Goal: Entertainment & Leisure: Consume media (video, audio)

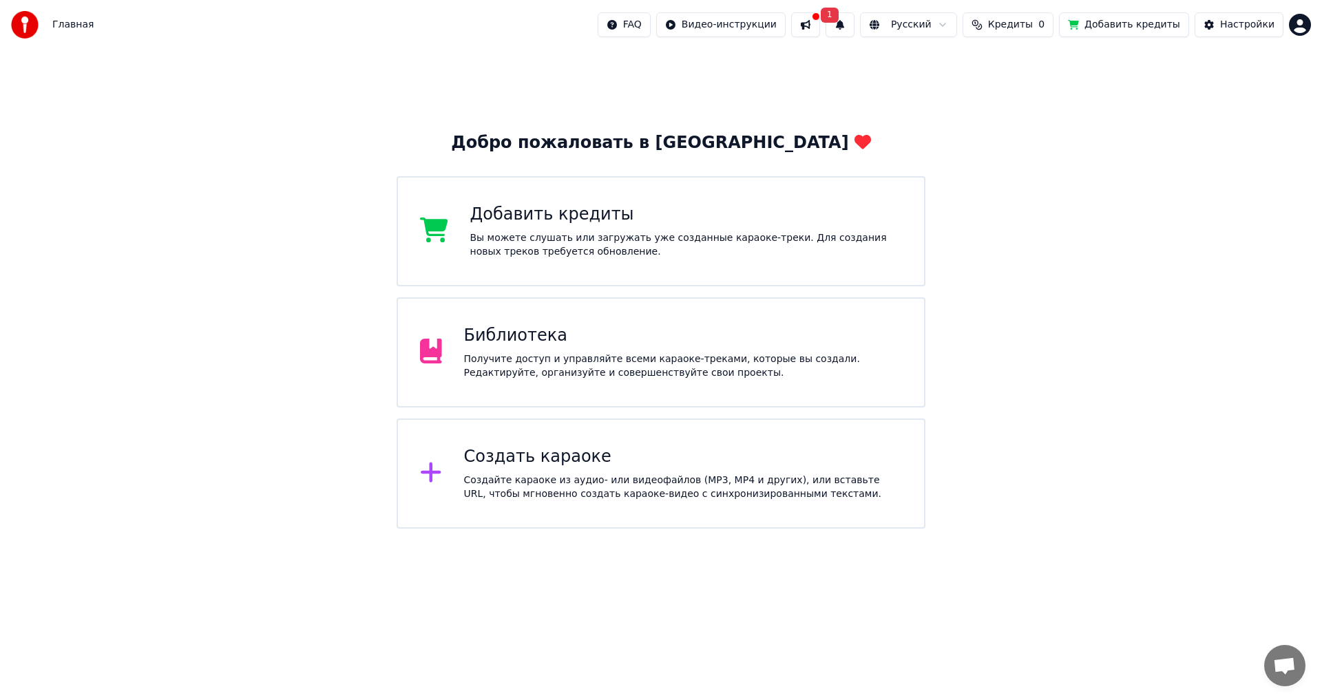
click at [1025, 34] on button "Кредиты 0" at bounding box center [1008, 24] width 91 height 25
click at [1028, 28] on span "Кредиты" at bounding box center [1010, 25] width 45 height 14
click at [559, 351] on div "Библиотека Получите доступ и управляйте всеми караоке-треками, которые вы созда…" at bounding box center [683, 352] width 439 height 55
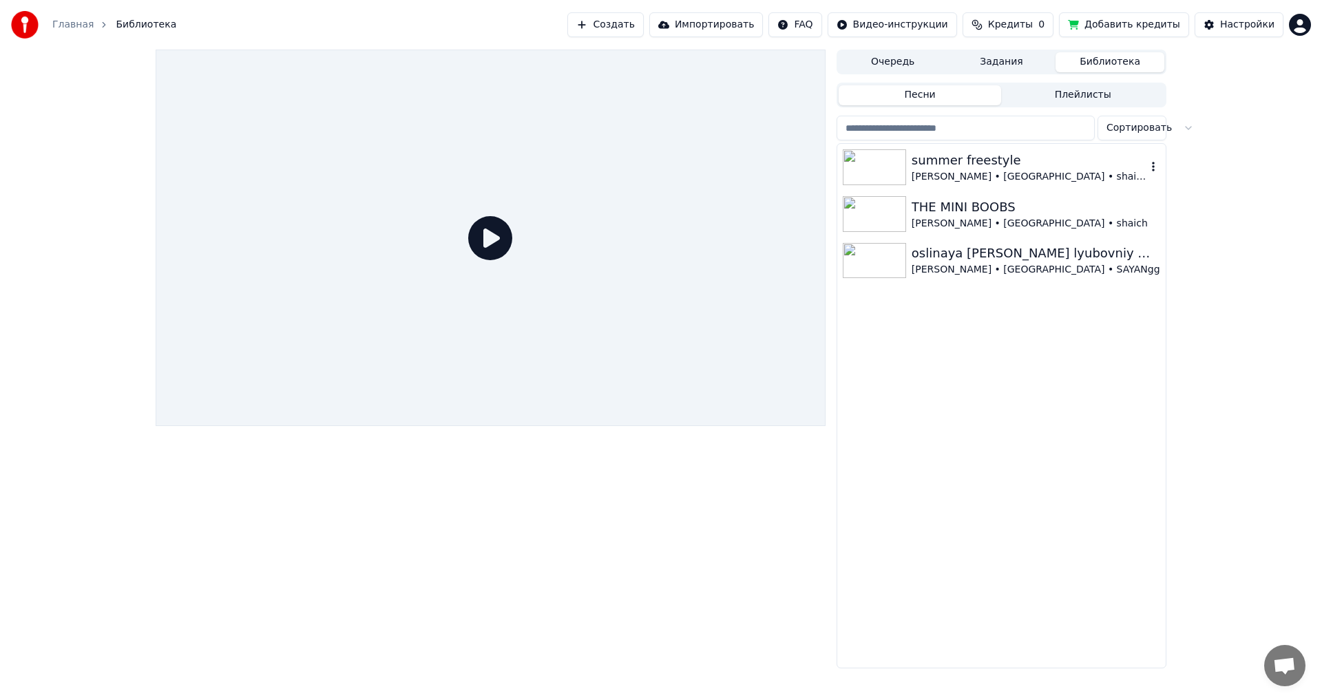
click at [875, 163] on img at bounding box center [874, 167] width 63 height 36
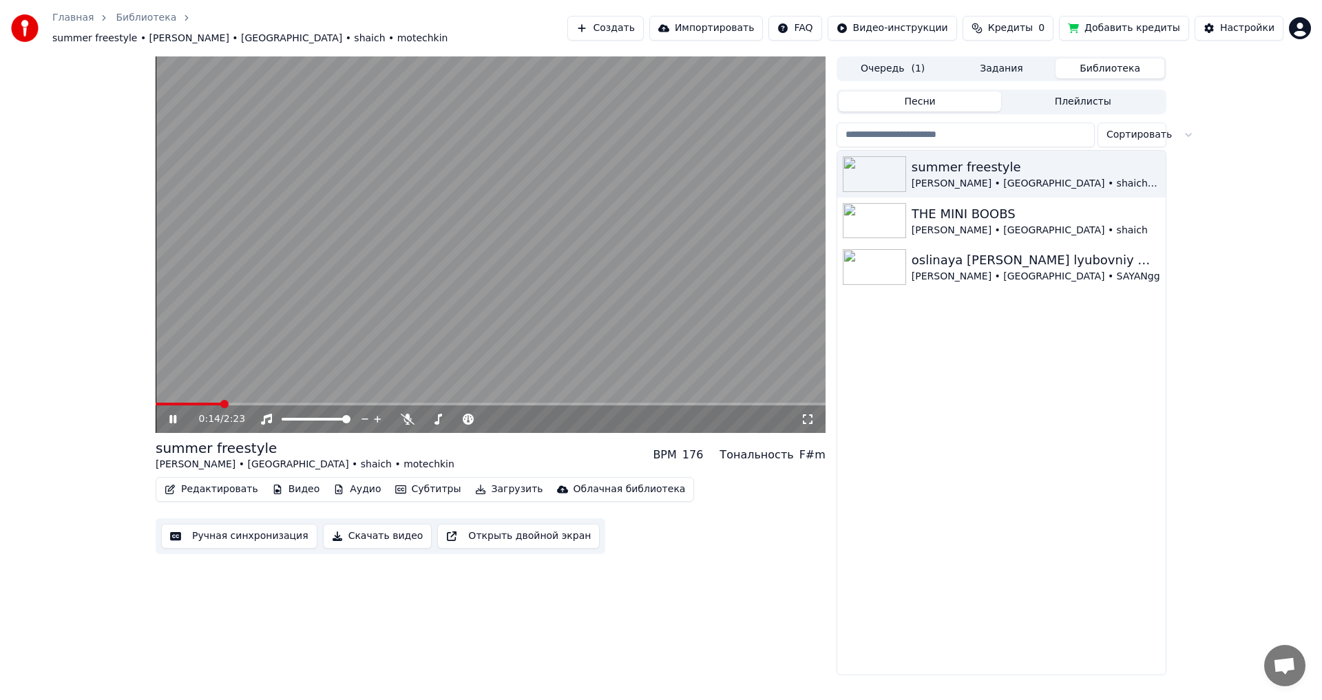
click at [220, 403] on span at bounding box center [491, 404] width 670 height 3
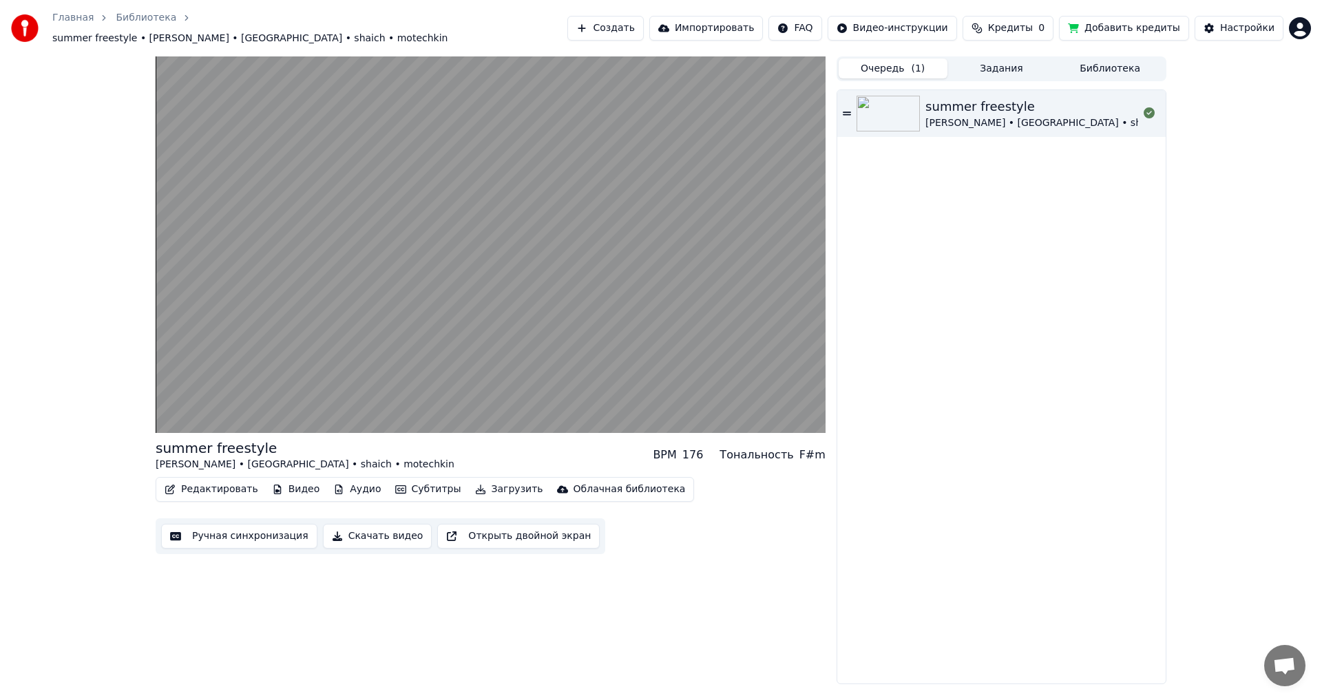
click at [913, 65] on span "( 1 )" at bounding box center [918, 69] width 14 height 14
click at [979, 71] on button "Задания" at bounding box center [1002, 69] width 109 height 20
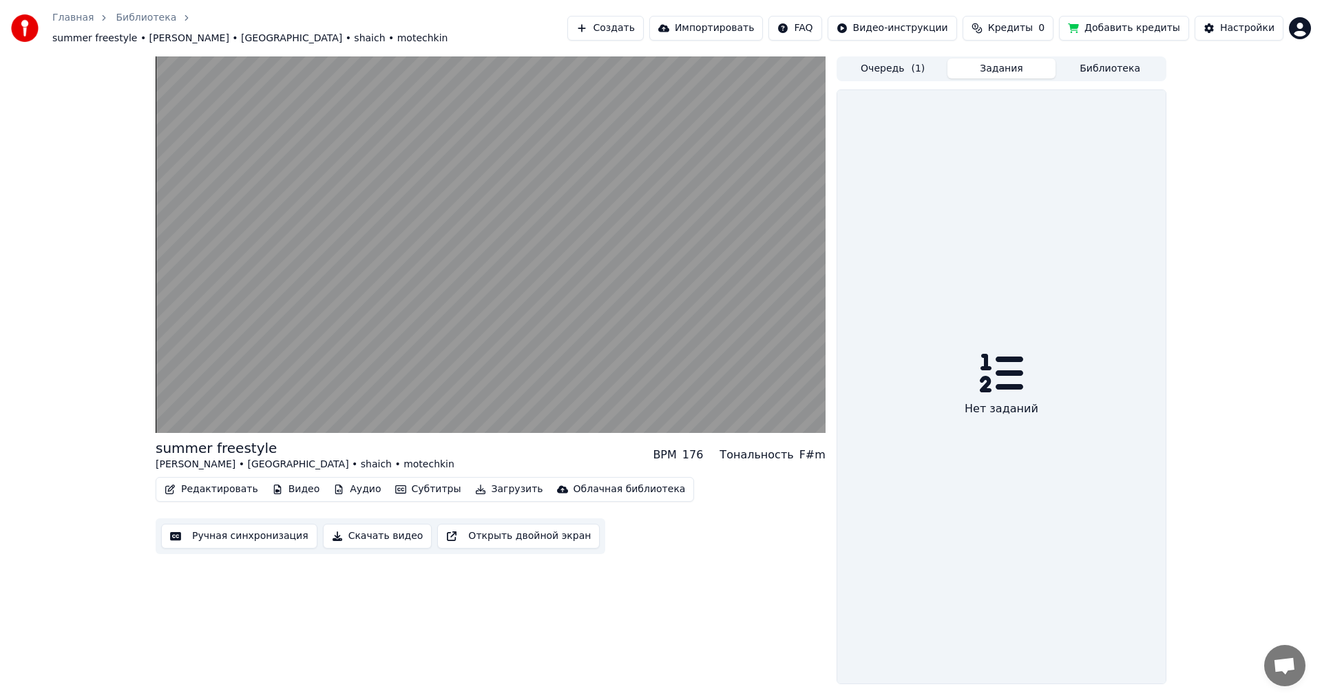
click at [1098, 72] on div "Очередь ( 1 ) Задания Библиотека" at bounding box center [1002, 68] width 330 height 25
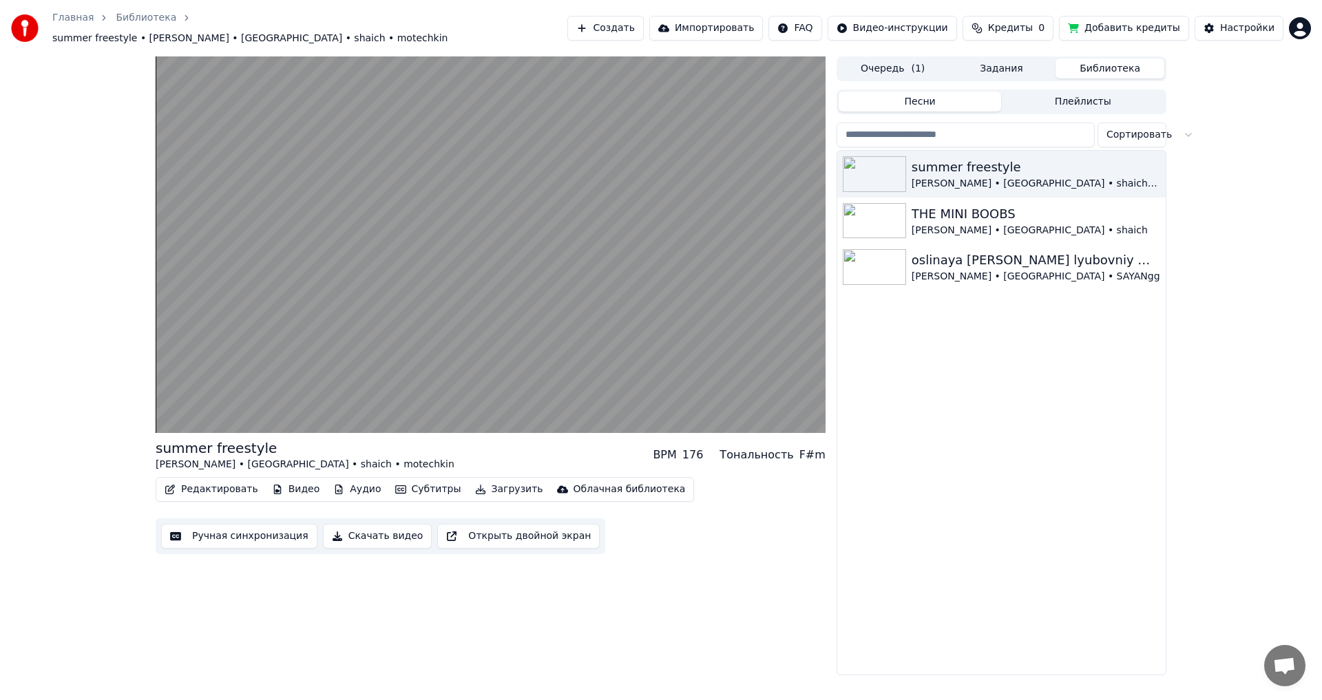
click at [1098, 62] on button "Библиотека" at bounding box center [1110, 69] width 109 height 20
click at [873, 265] on img at bounding box center [874, 267] width 63 height 36
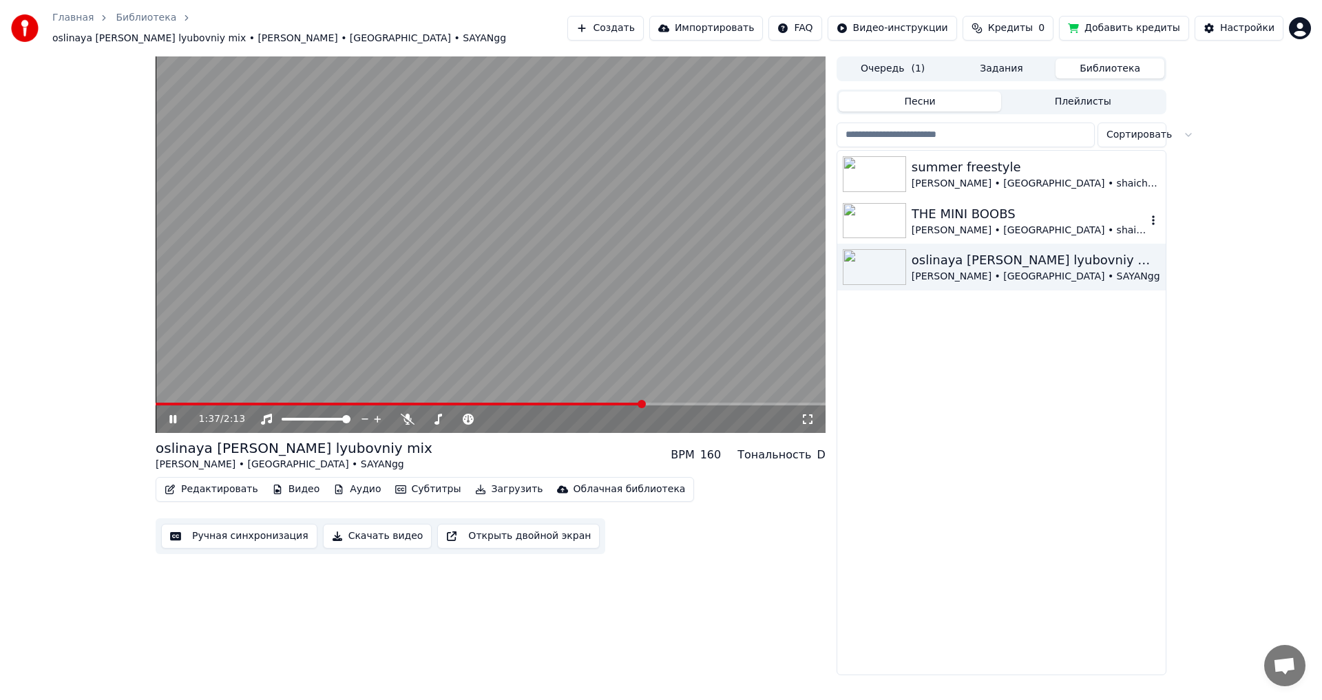
click at [884, 218] on img at bounding box center [874, 221] width 63 height 36
